Goal: Information Seeking & Learning: Learn about a topic

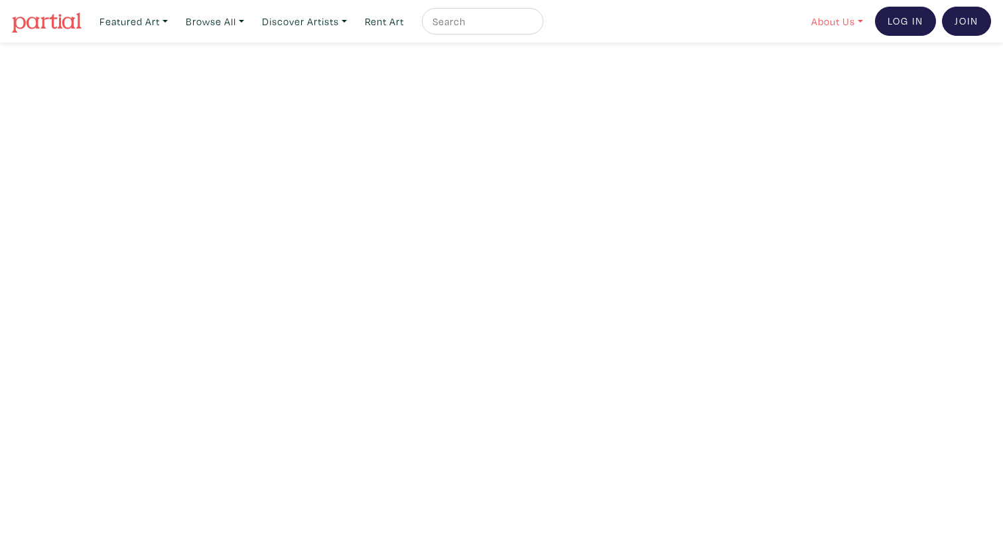
click at [843, 24] on link "About Us" at bounding box center [837, 21] width 64 height 27
click at [831, 58] on link "About Us" at bounding box center [872, 61] width 109 height 12
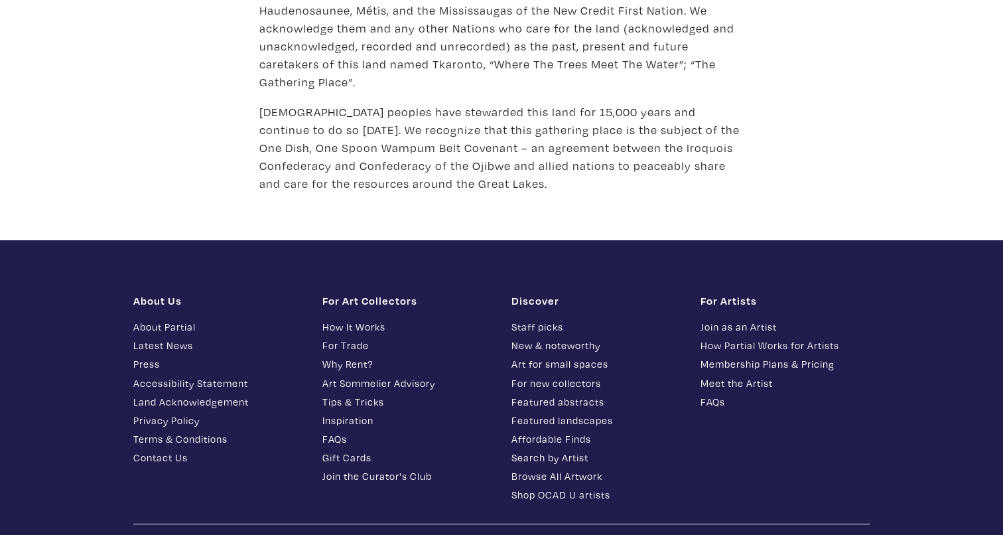
scroll to position [1877, 0]
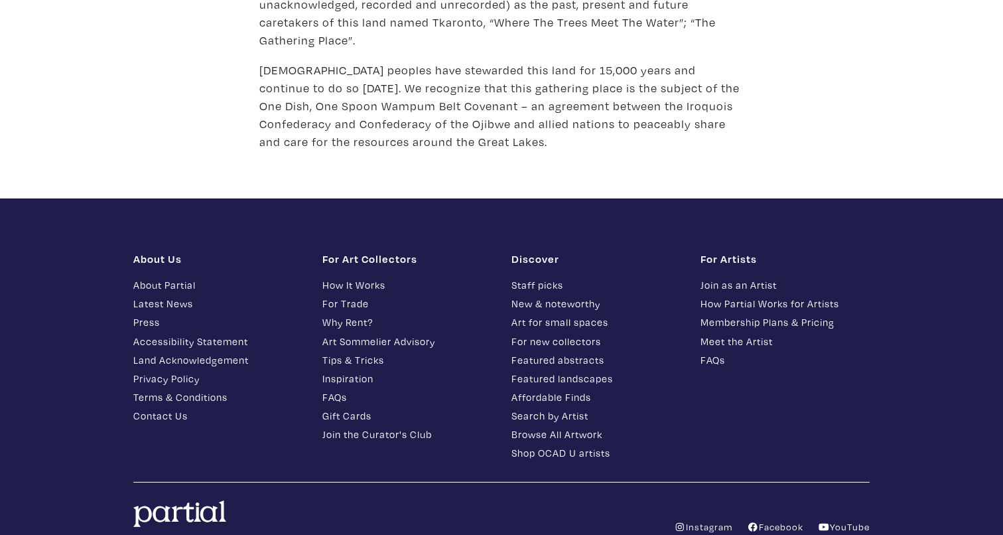
click at [713, 520] on link "Instagram" at bounding box center [703, 526] width 58 height 13
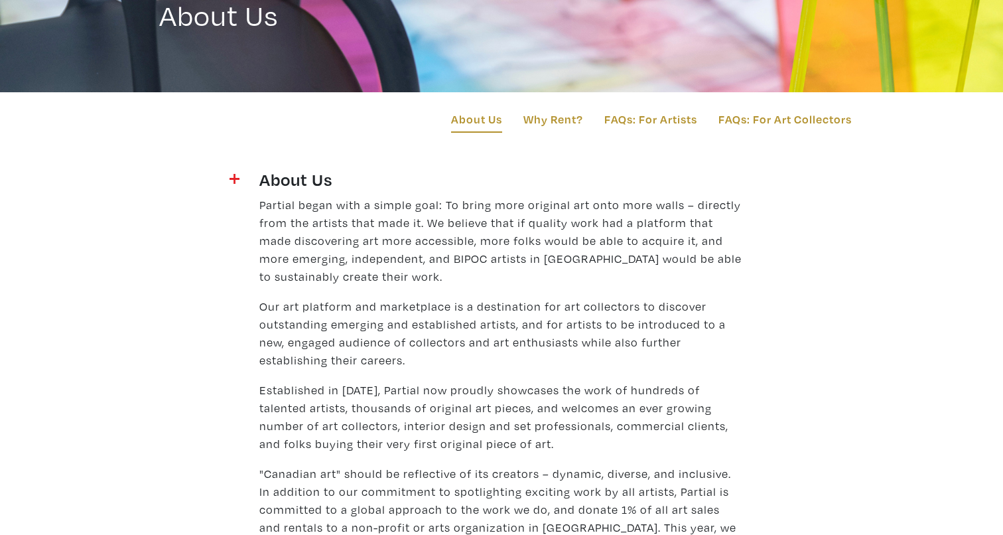
scroll to position [0, 0]
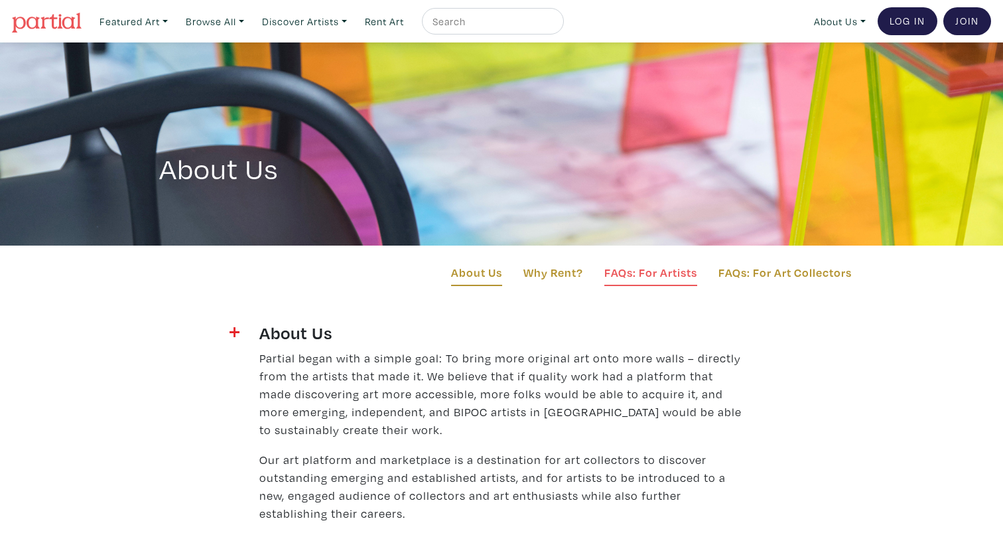
click at [628, 267] on link "FAQs: For Artists" at bounding box center [650, 274] width 93 height 23
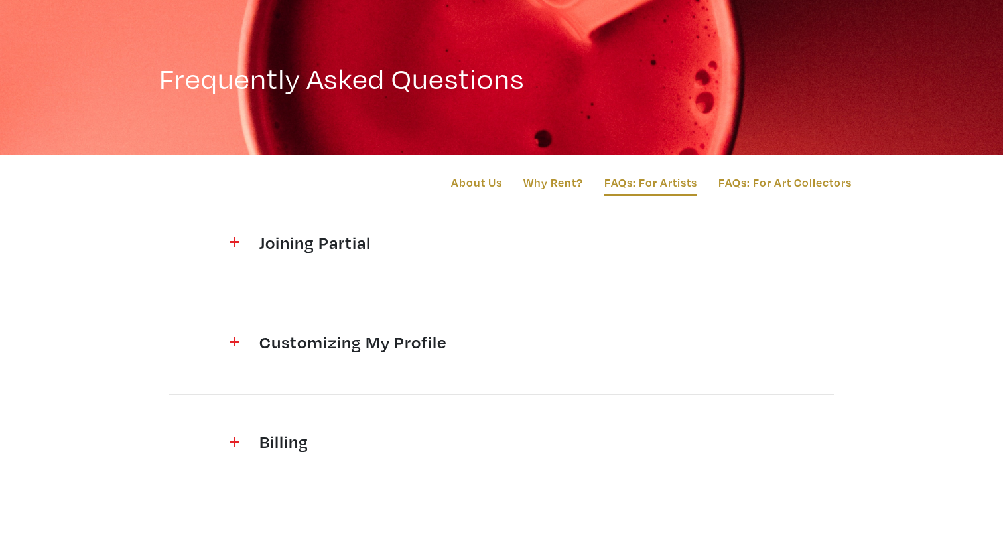
scroll to position [104, 0]
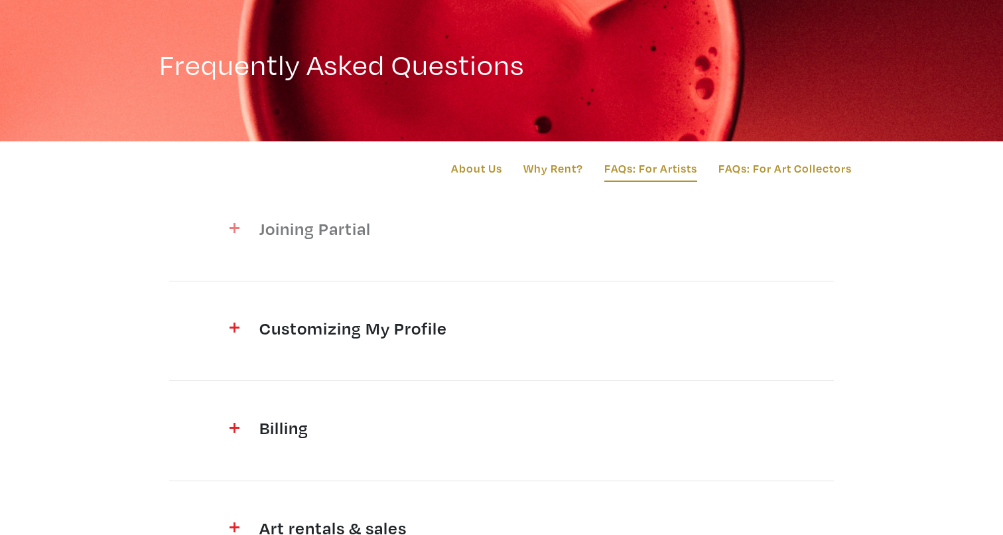
click at [235, 233] on span at bounding box center [217, 227] width 43 height 18
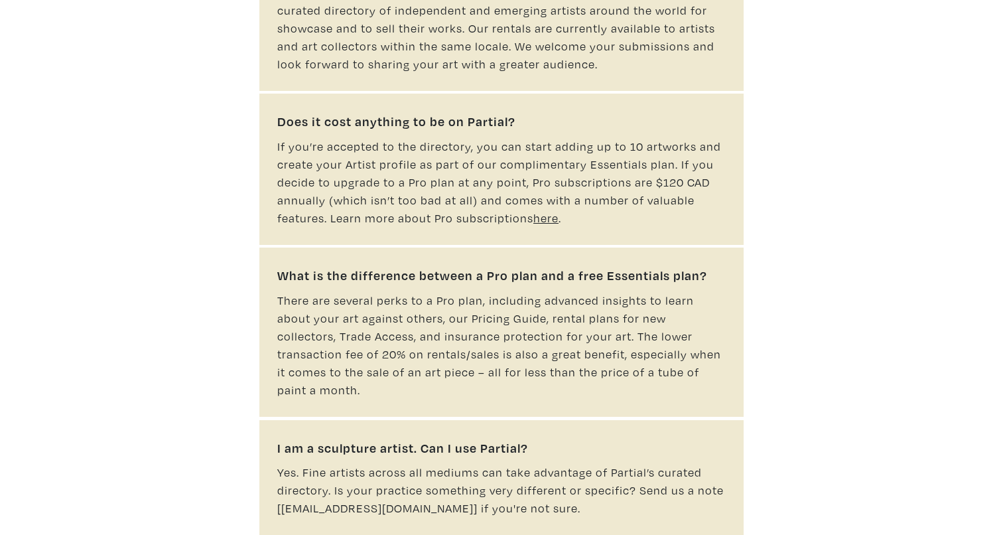
scroll to position [576, 0]
click at [547, 209] on u "here" at bounding box center [545, 216] width 25 height 15
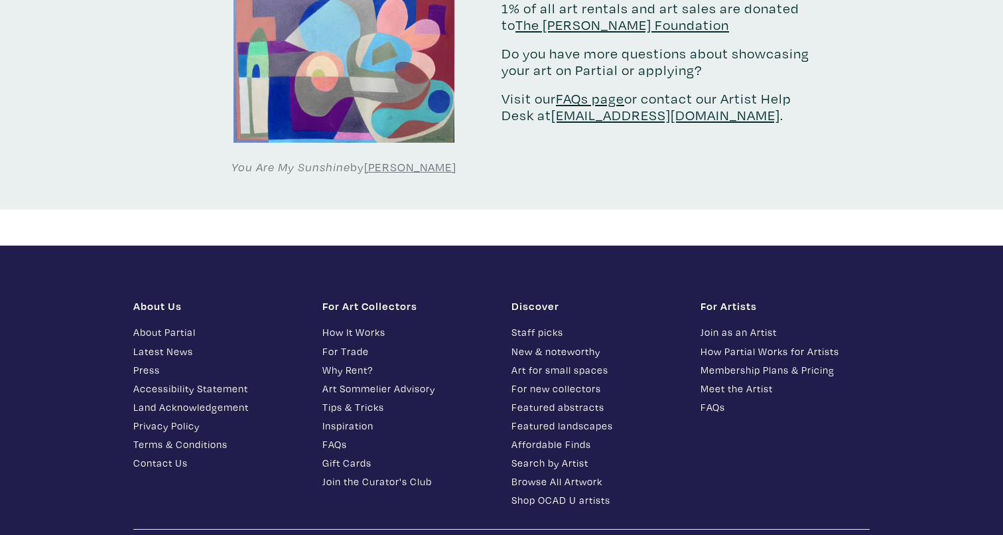
scroll to position [2675, 0]
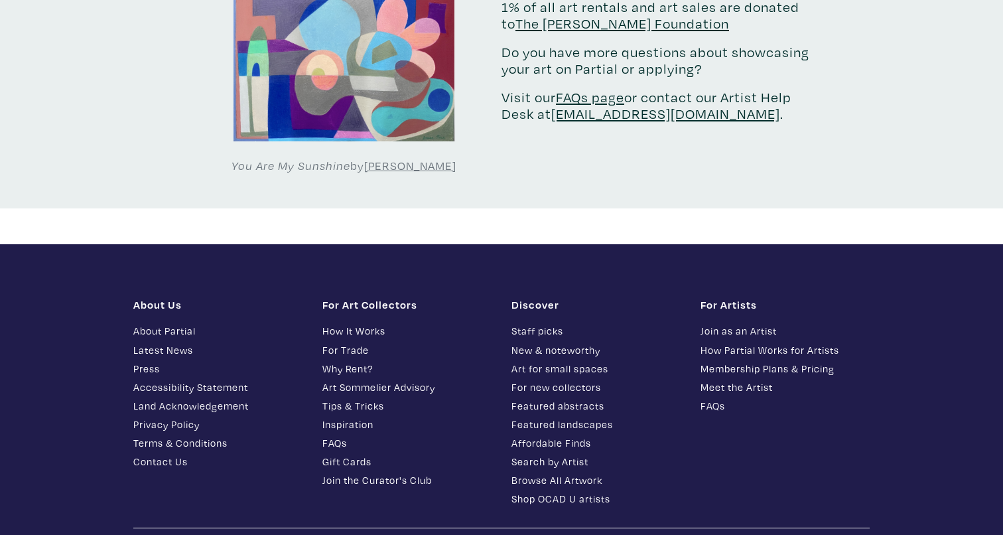
click at [358, 342] on link "For Trade" at bounding box center [406, 349] width 169 height 15
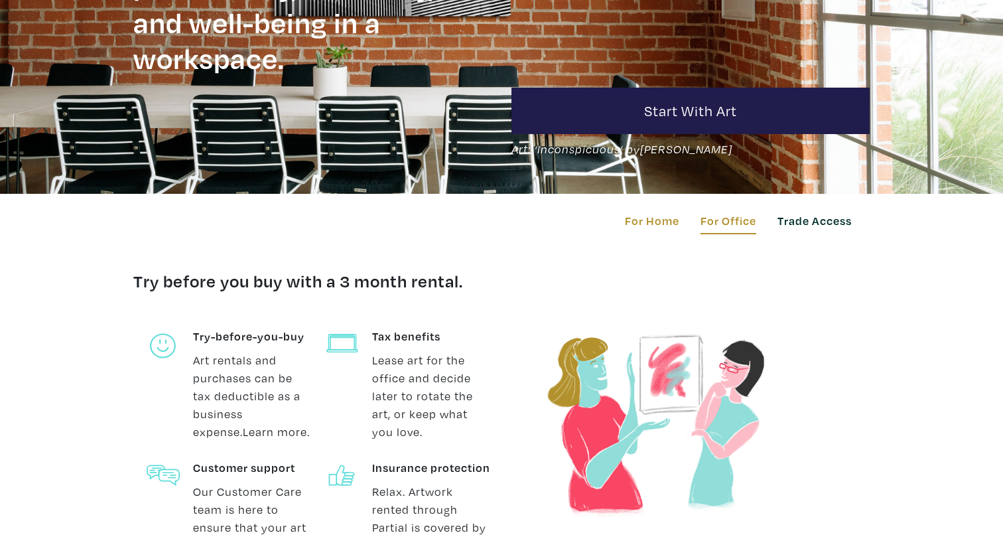
scroll to position [236, 0]
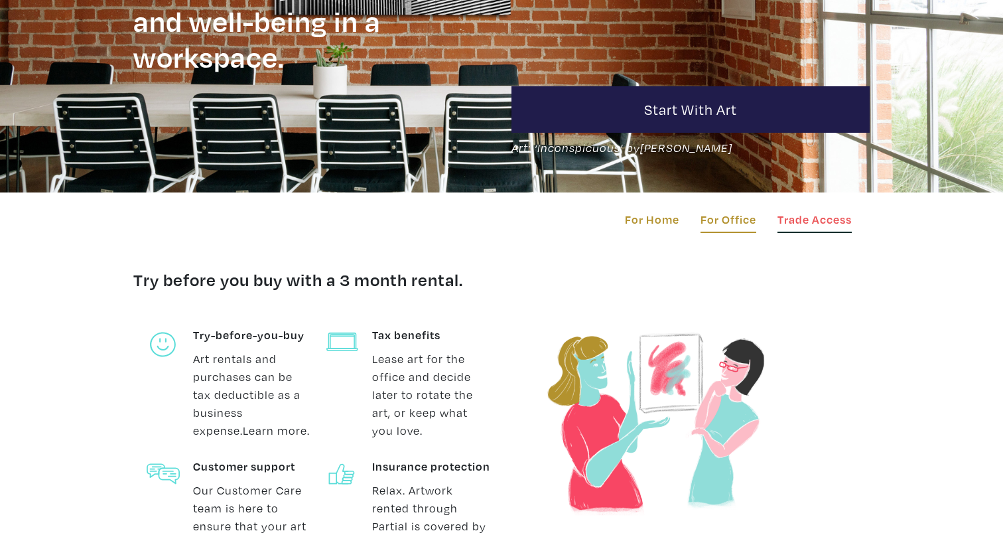
click at [827, 218] on link "Trade Access" at bounding box center [814, 221] width 74 height 23
